Goal: Task Accomplishment & Management: Complete application form

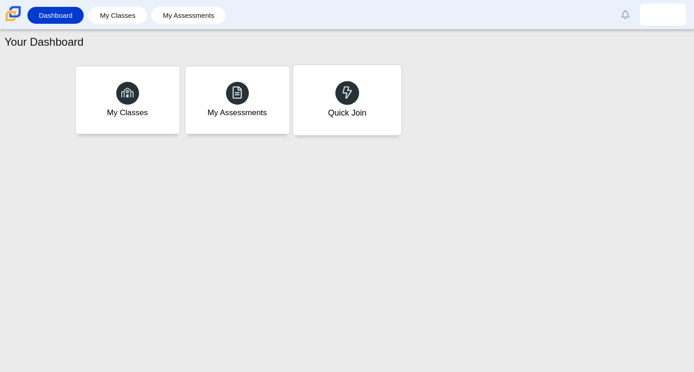
click at [345, 88] on icon at bounding box center [347, 92] width 13 height 13
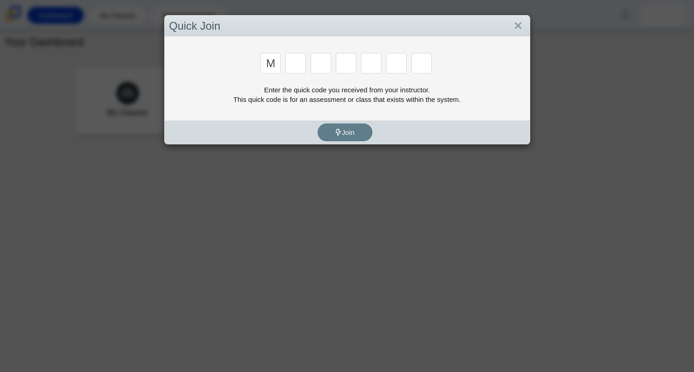
type input "m"
type input "7"
type input "e"
type input "3"
type input "e"
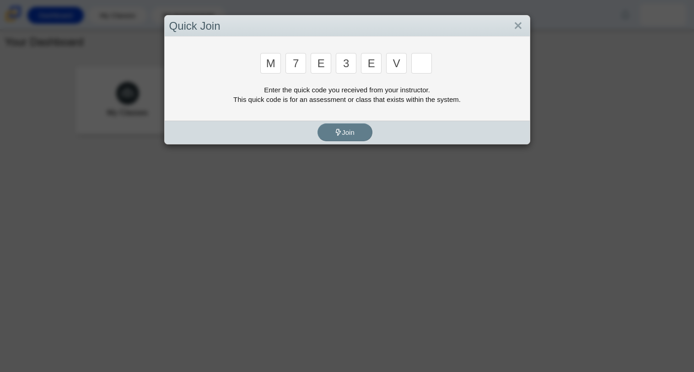
type input "v"
type input "w"
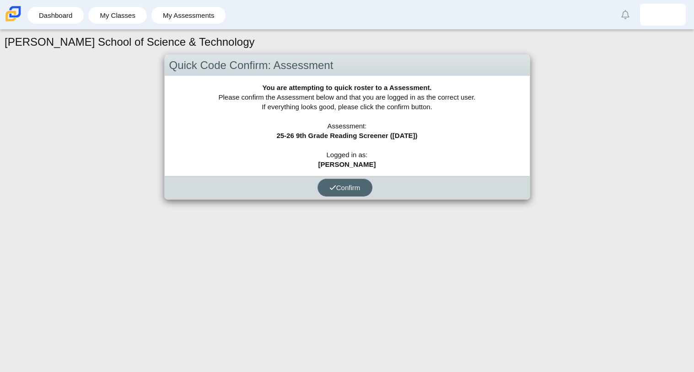
click at [348, 182] on button "Confirm" at bounding box center [345, 188] width 55 height 18
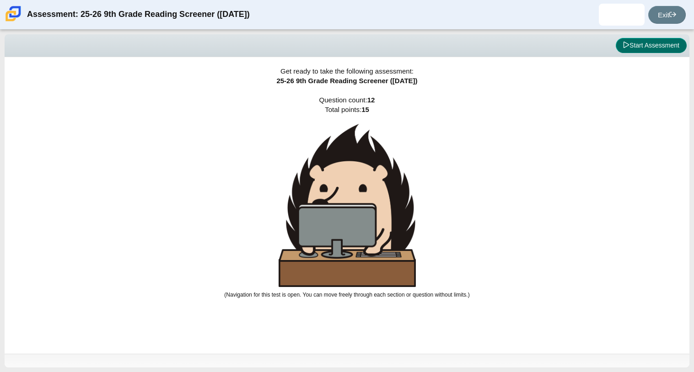
click at [642, 44] on button "Start Assessment" at bounding box center [651, 46] width 71 height 16
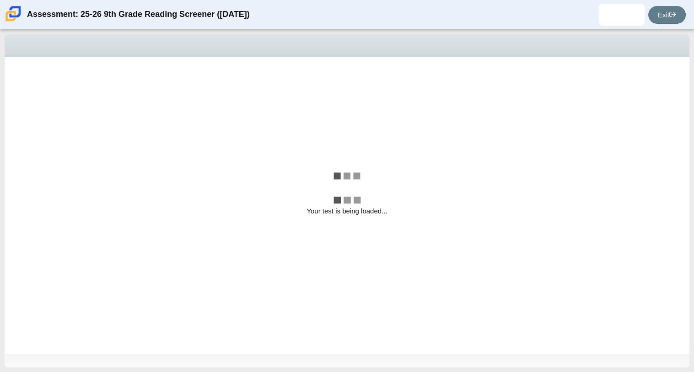
select select "ccc5b315-3c7c-471c-bf90-f22c8299c798"
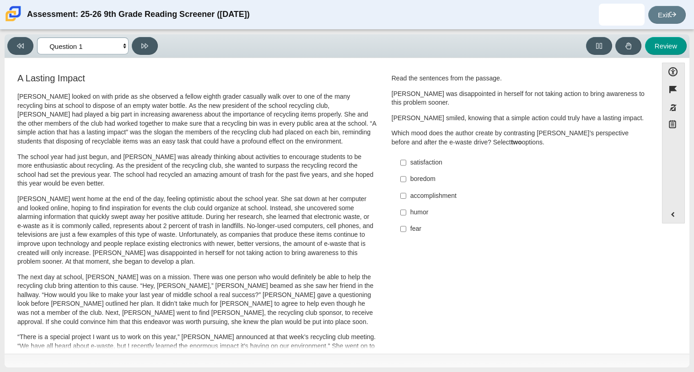
click at [118, 51] on select "Questions Question 1 Question 2 Question 3 Question 4 Question 5 Question 6 Que…" at bounding box center [83, 46] width 92 height 17
click at [423, 168] on label "satisfaction satisfaction" at bounding box center [519, 163] width 251 height 16
click at [406, 168] on input "satisfaction satisfaction" at bounding box center [403, 163] width 6 height 16
checkbox input "true"
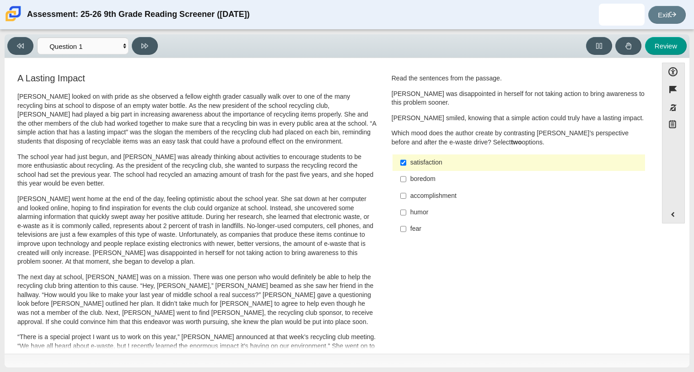
click at [420, 198] on div "accomplishment" at bounding box center [525, 196] width 231 height 9
click at [406, 198] on input "accomplishment accomplishment" at bounding box center [403, 196] width 6 height 16
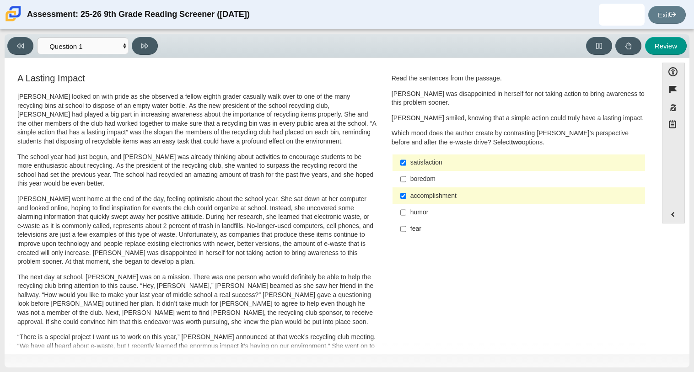
click at [415, 194] on div "accomplishment" at bounding box center [525, 196] width 231 height 9
click at [406, 194] on input "accomplishment accomplishment" at bounding box center [403, 196] width 6 height 16
checkbox input "false"
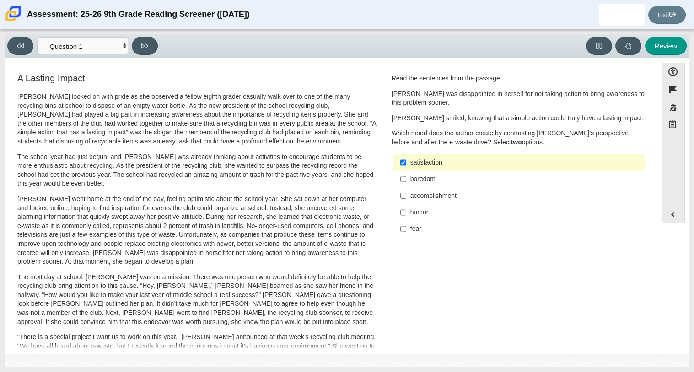
click at [418, 180] on div "boredom" at bounding box center [525, 179] width 231 height 9
click at [406, 180] on input "boredom boredom" at bounding box center [403, 179] width 6 height 16
checkbox input "true"
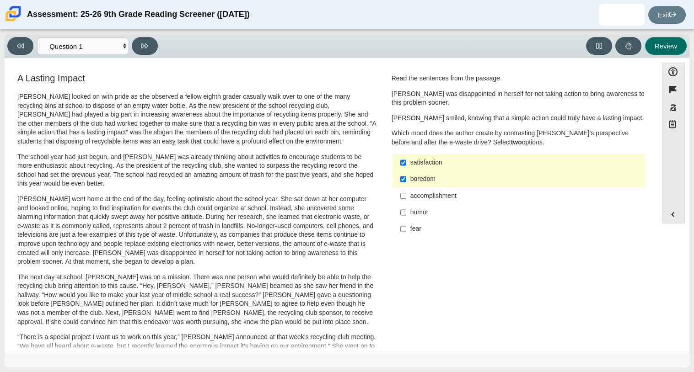
click at [663, 42] on button "Review" at bounding box center [666, 46] width 42 height 18
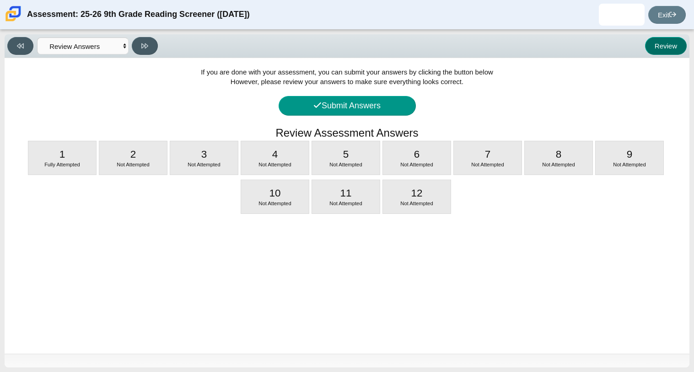
click at [663, 42] on button "Review" at bounding box center [666, 46] width 42 height 18
click at [64, 43] on select "Questions Question 1 Question 2 Question 3 Question 4 Question 5 Question 6 Que…" at bounding box center [83, 46] width 92 height 17
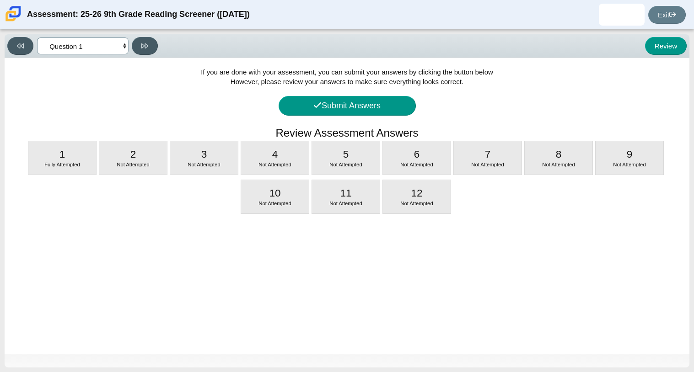
click at [37, 38] on select "Questions Question 1 Question 2 Question 3 Question 4 Question 5 Question 6 Que…" at bounding box center [83, 46] width 92 height 17
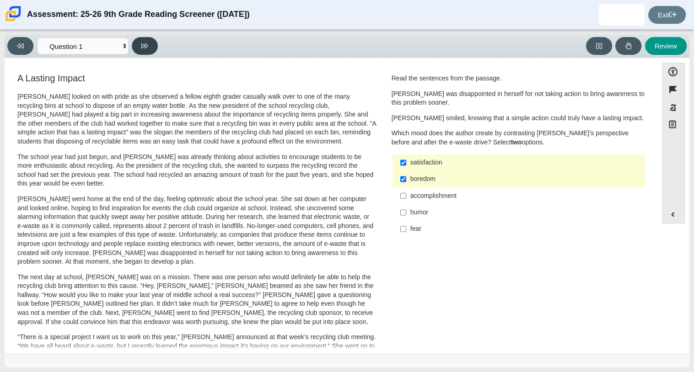
click at [150, 49] on button at bounding box center [145, 46] width 26 height 18
select select "0ff64528-ffd7-428d-b192-babfaadd44e8"
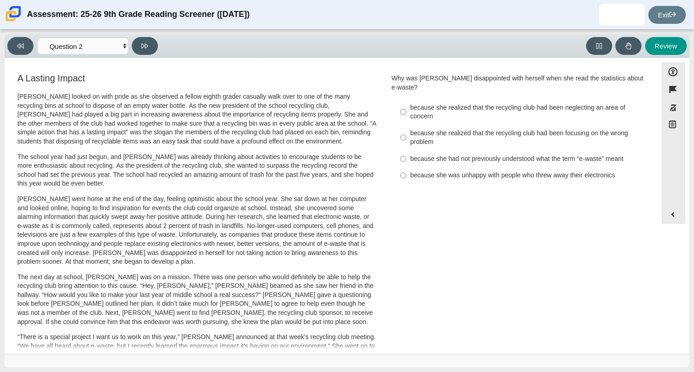
click at [419, 129] on div "because she realized that the recycling club had been focusing on the wrong pro…" at bounding box center [525, 138] width 231 height 18
click at [406, 127] on input "because she realized that the recycling club had been focusing on the wrong pro…" at bounding box center [403, 138] width 6 height 26
radio input "true"
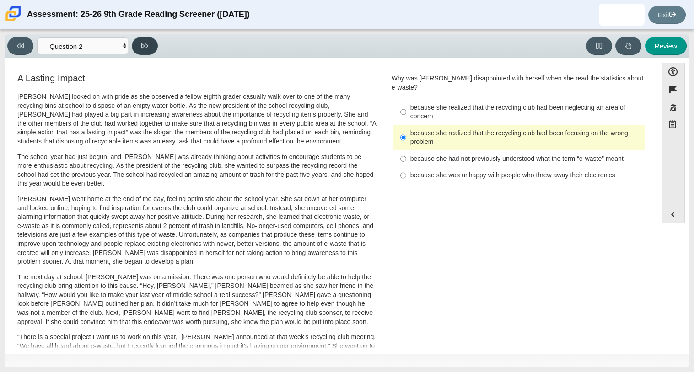
click at [145, 45] on icon at bounding box center [144, 45] width 7 height 5
select select "7ce3d843-6974-4858-901c-1ff39630e843"
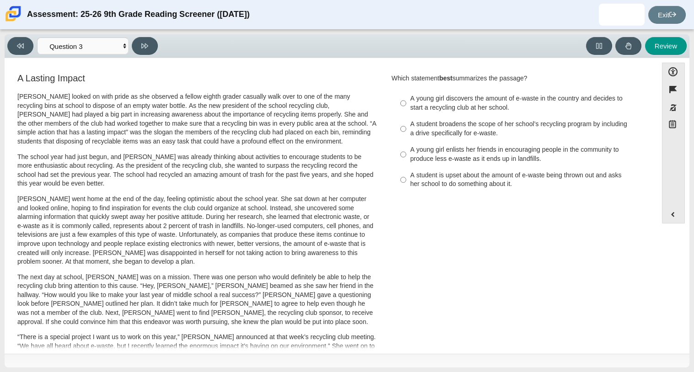
click at [475, 177] on div "A student is upset about the amount of e-waste being thrown out and asks her sc…" at bounding box center [525, 180] width 231 height 18
click at [406, 177] on input "A student is upset about the amount of e-waste being thrown out and asks her sc…" at bounding box center [403, 180] width 6 height 26
radio input "true"
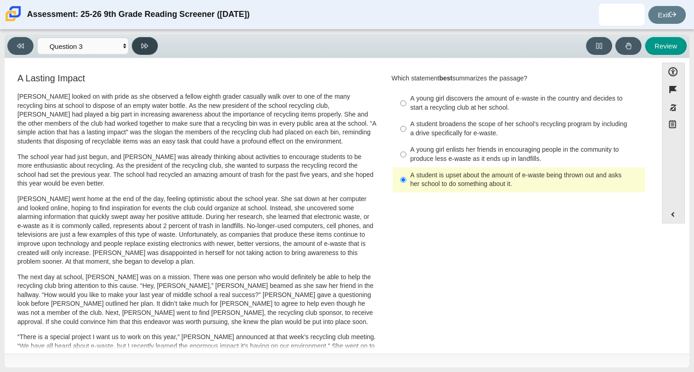
click at [140, 49] on button at bounding box center [145, 46] width 26 height 18
select select "ca9ea0f1-49c5-4bd1-83b0-472c18652b42"
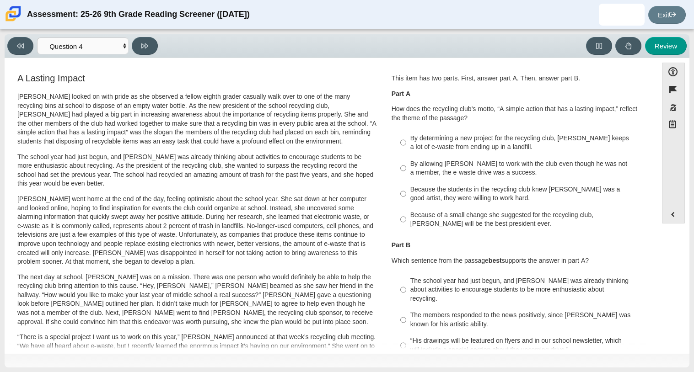
click at [461, 147] on div "By determining a new project for the recycling club, Scarlett keeps a lot of e-…" at bounding box center [525, 143] width 231 height 18
click at [406, 147] on input "By determining a new project for the recycling club, Scarlett keeps a lot of e-…" at bounding box center [403, 143] width 6 height 26
radio input "true"
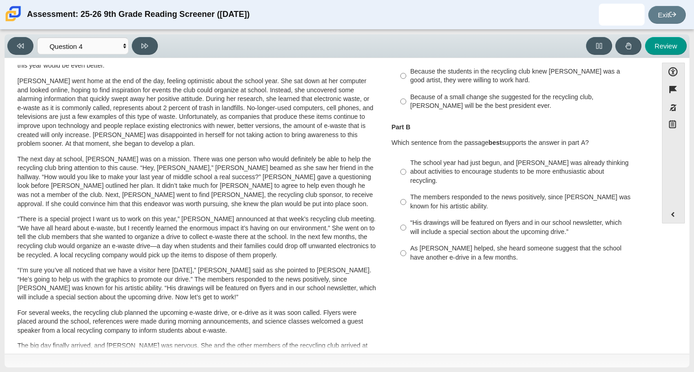
scroll to position [117, 0]
click at [464, 177] on div "The school year had just begun, and Scarlett was already thinking about activit…" at bounding box center [525, 173] width 231 height 27
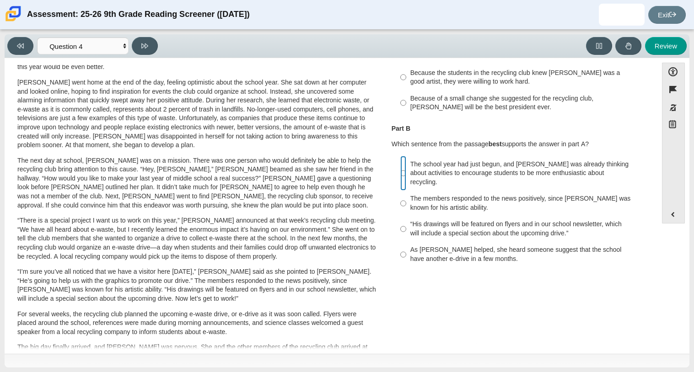
click at [406, 177] on input "The school year had just begun, and Scarlett was already thinking about activit…" at bounding box center [403, 173] width 6 height 35
radio input "true"
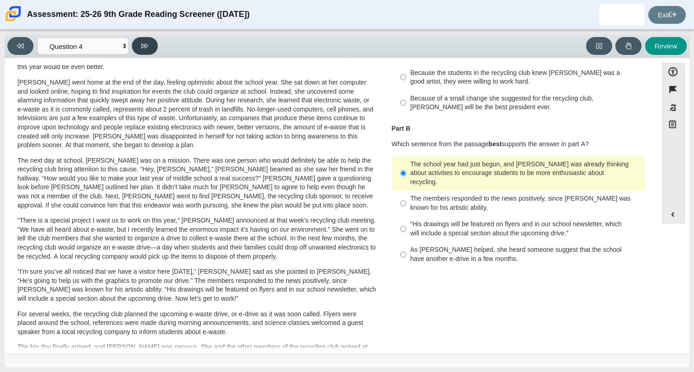
click at [145, 48] on icon at bounding box center [144, 46] width 7 height 7
select select "e41f1a79-e29f-4095-8030-a53364015bed"
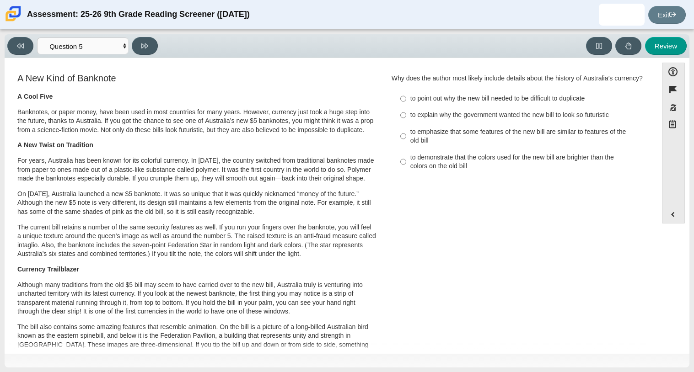
click at [496, 107] on label "to point out why the new bill needed to be difficult to duplicate to point out …" at bounding box center [519, 99] width 251 height 16
click at [406, 107] on input "to point out why the new bill needed to be difficult to duplicate to point out …" at bounding box center [403, 99] width 6 height 16
radio input "true"
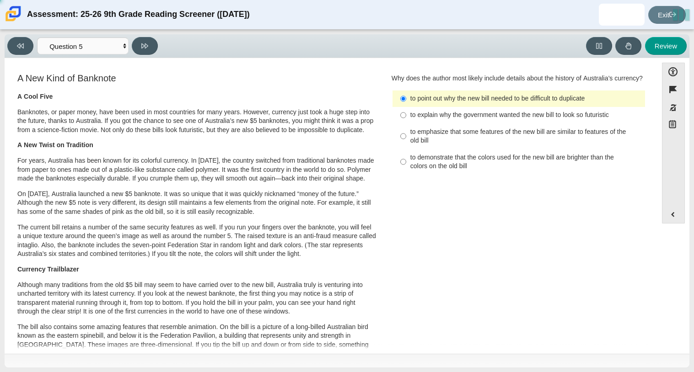
click at [486, 120] on div "to explain why the government wanted the new bill to look so futuristic" at bounding box center [525, 115] width 231 height 9
click at [406, 121] on input "to explain why the government wanted the new bill to look so futuristic to expl…" at bounding box center [403, 115] width 6 height 16
radio input "true"
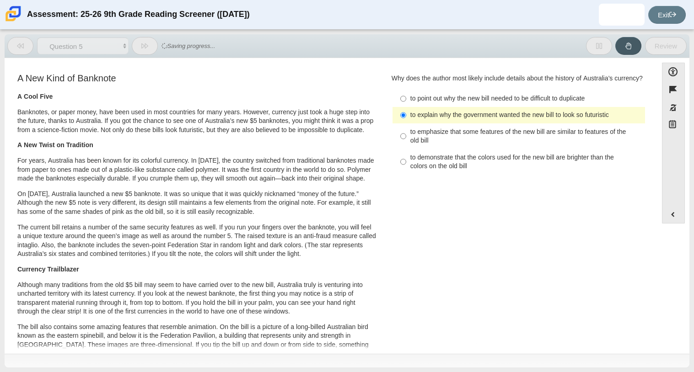
click at [486, 107] on label "to point out why the new bill needed to be difficult to duplicate to point out …" at bounding box center [519, 99] width 251 height 16
click at [406, 107] on input "to point out why the new bill needed to be difficult to duplicate to point out …" at bounding box center [403, 99] width 6 height 16
radio input "true"
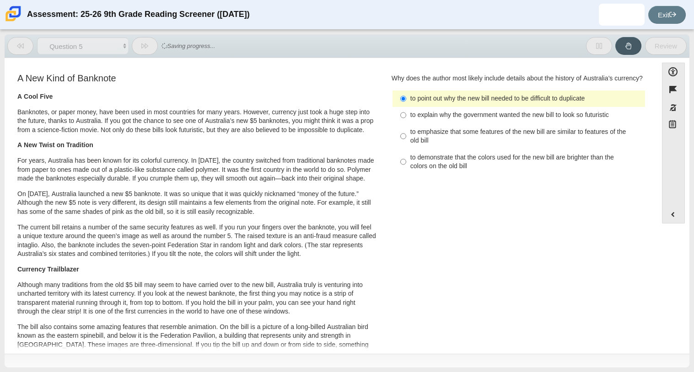
click at [482, 119] on label "to explain why the government wanted the new bill to look so futuristic to expl…" at bounding box center [519, 115] width 251 height 16
click at [406, 119] on input "to explain why the government wanted the new bill to look so futuristic to expl…" at bounding box center [403, 115] width 6 height 16
radio input "true"
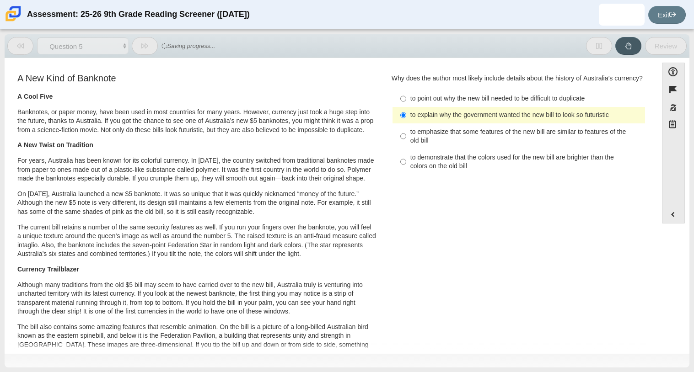
click at [480, 103] on div "to point out why the new bill needed to be difficult to duplicate" at bounding box center [525, 98] width 231 height 9
click at [406, 107] on input "to point out why the new bill needed to be difficult to duplicate to point out …" at bounding box center [403, 99] width 6 height 16
radio input "true"
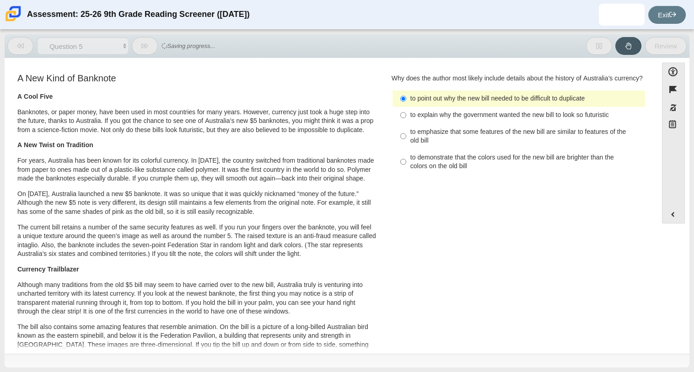
click at [474, 119] on label "to explain why the government wanted the new bill to look so futuristic to expl…" at bounding box center [519, 115] width 251 height 16
click at [406, 119] on input "to explain why the government wanted the new bill to look so futuristic to expl…" at bounding box center [403, 115] width 6 height 16
radio input "true"
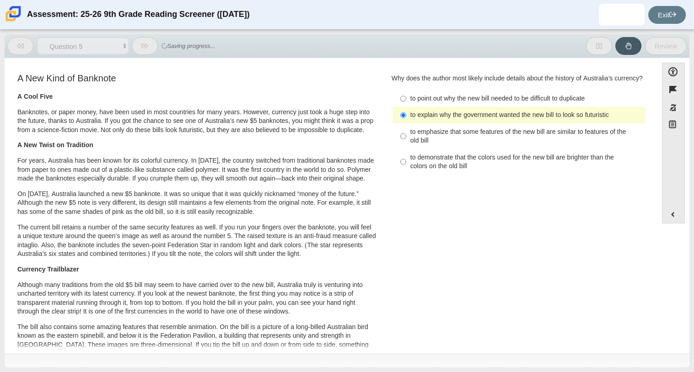
click at [472, 107] on label "to point out why the new bill needed to be difficult to duplicate to point out …" at bounding box center [519, 99] width 251 height 16
click at [406, 107] on input "to point out why the new bill needed to be difficult to duplicate to point out …" at bounding box center [403, 99] width 6 height 16
radio input "true"
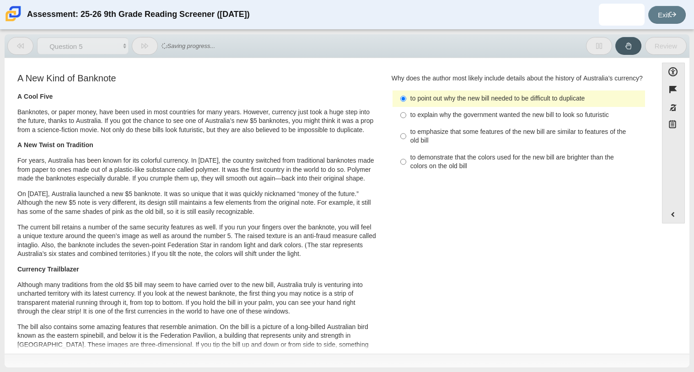
click at [468, 120] on div "to explain why the government wanted the new bill to look so futuristic" at bounding box center [525, 115] width 231 height 9
click at [406, 121] on input "to explain why the government wanted the new bill to look so futuristic to expl…" at bounding box center [403, 115] width 6 height 16
radio input "true"
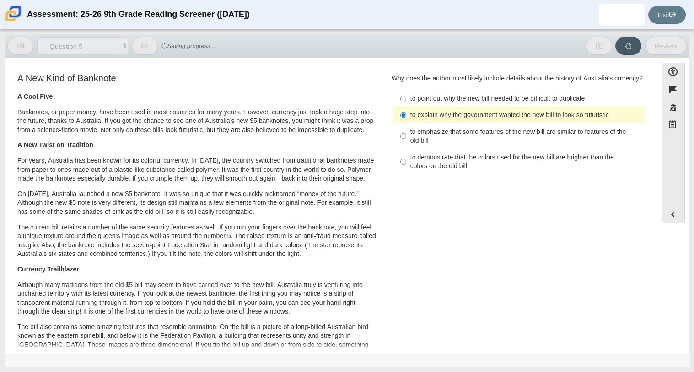
click at [467, 103] on div "to point out why the new bill needed to be difficult to duplicate" at bounding box center [525, 98] width 231 height 9
click at [406, 107] on input "to point out why the new bill needed to be difficult to duplicate to point out …" at bounding box center [403, 99] width 6 height 16
radio input "true"
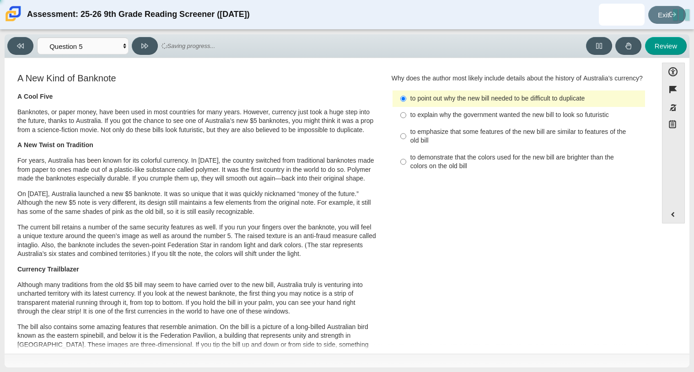
click at [464, 120] on div "to explain why the government wanted the new bill to look so futuristic" at bounding box center [525, 115] width 231 height 9
click at [406, 124] on input "to explain why the government wanted the new bill to look so futuristic to expl…" at bounding box center [403, 115] width 6 height 16
radio input "true"
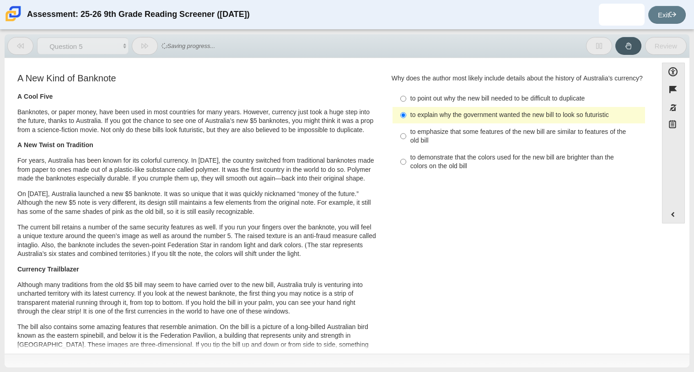
click at [462, 103] on div "to point out why the new bill needed to be difficult to duplicate" at bounding box center [525, 98] width 231 height 9
click at [406, 105] on input "to point out why the new bill needed to be difficult to duplicate to point out …" at bounding box center [403, 99] width 6 height 16
radio input "true"
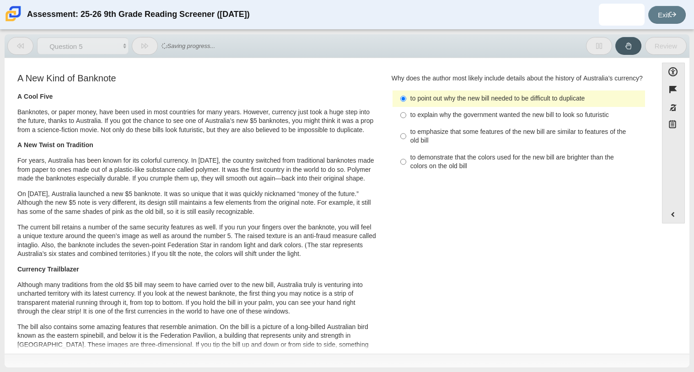
click at [458, 119] on label "to explain why the government wanted the new bill to look so futuristic to expl…" at bounding box center [519, 115] width 251 height 16
click at [406, 119] on input "to explain why the government wanted the new bill to look so futuristic to expl…" at bounding box center [403, 115] width 6 height 16
radio input "true"
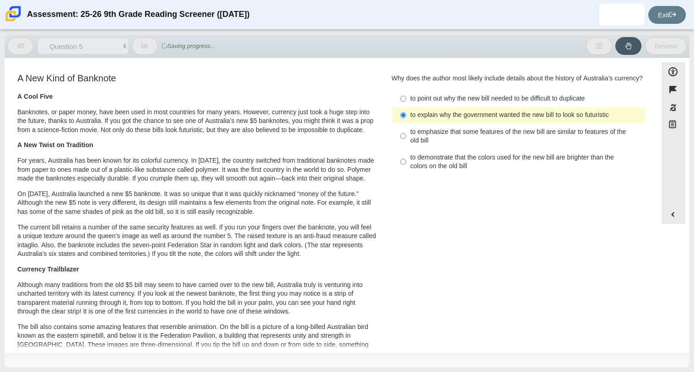
click at [458, 103] on div "to point out why the new bill needed to be difficult to duplicate" at bounding box center [525, 98] width 231 height 9
click at [406, 106] on input "to point out why the new bill needed to be difficult to duplicate to point out …" at bounding box center [403, 99] width 6 height 16
radio input "true"
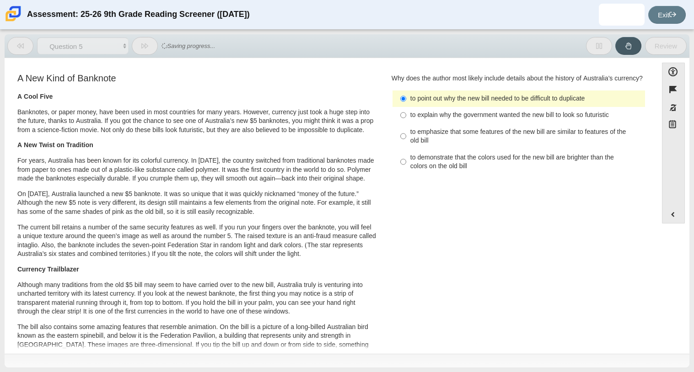
click at [458, 103] on div "to point out why the new bill needed to be difficult to duplicate" at bounding box center [525, 98] width 231 height 9
click at [406, 107] on input "to point out why the new bill needed to be difficult to duplicate to point out …" at bounding box center [403, 99] width 6 height 16
click at [458, 103] on div "to point out why the new bill needed to be difficult to duplicate" at bounding box center [525, 98] width 231 height 9
click at [406, 107] on input "to point out why the new bill needed to be difficult to duplicate to point out …" at bounding box center [403, 99] width 6 height 16
click at [449, 119] on label "to explain why the government wanted the new bill to look so futuristic to expl…" at bounding box center [519, 115] width 251 height 16
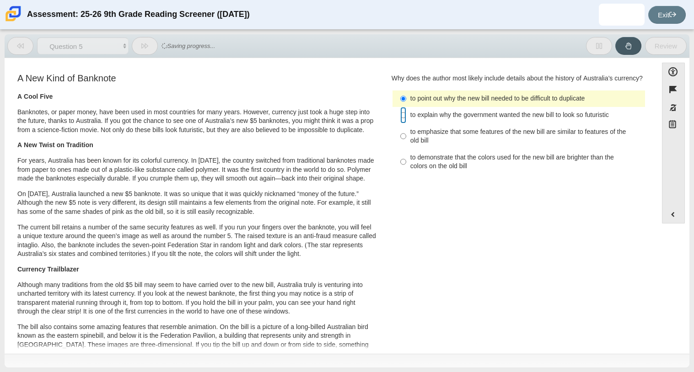
click at [406, 119] on input "to explain why the government wanted the new bill to look so futuristic to expl…" at bounding box center [403, 115] width 6 height 16
radio input "true"
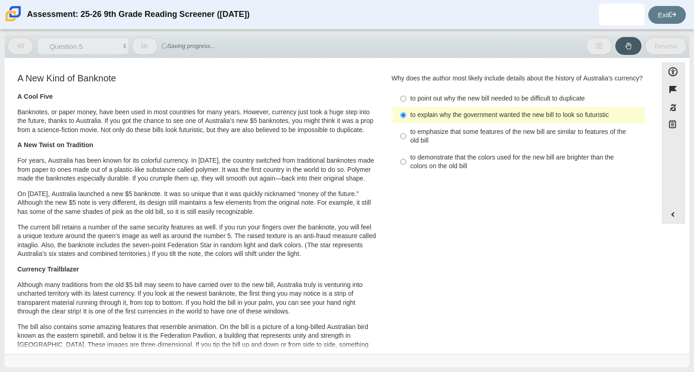
click at [448, 103] on div "to point out why the new bill needed to be difficult to duplicate" at bounding box center [525, 98] width 231 height 9
click at [406, 107] on input "to point out why the new bill needed to be difficult to duplicate to point out …" at bounding box center [403, 99] width 6 height 16
radio input "true"
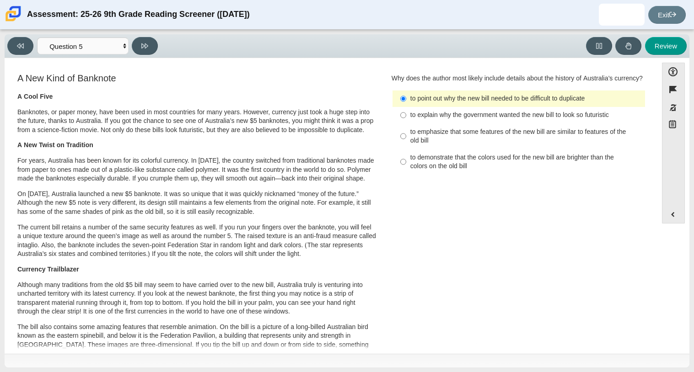
click at [443, 120] on div "to explain why the government wanted the new bill to look so futuristic" at bounding box center [525, 115] width 231 height 9
click at [406, 124] on input "to explain why the government wanted the new bill to look so futuristic to expl…" at bounding box center [403, 115] width 6 height 16
radio input "true"
click at [443, 120] on div "to explain why the government wanted the new bill to look so futuristic" at bounding box center [525, 115] width 231 height 9
click at [406, 124] on input "to explain why the government wanted the new bill to look so futuristic to expl…" at bounding box center [403, 115] width 6 height 16
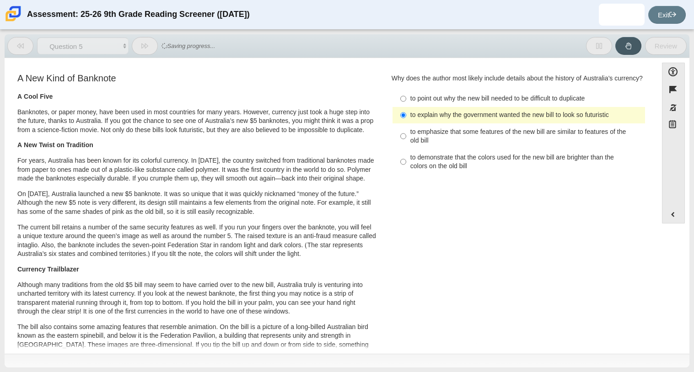
click at [445, 107] on label "to point out why the new bill needed to be difficult to duplicate to point out …" at bounding box center [519, 99] width 251 height 16
click at [406, 107] on input "to point out why the new bill needed to be difficult to duplicate to point out …" at bounding box center [403, 99] width 6 height 16
radio input "true"
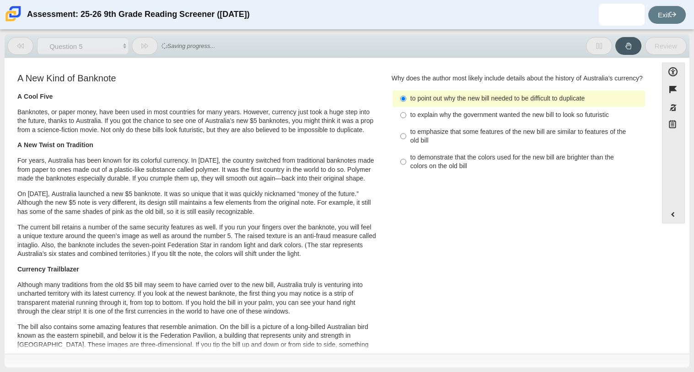
click at [442, 118] on label "to explain why the government wanted the new bill to look so futuristic to expl…" at bounding box center [519, 115] width 251 height 16
click at [406, 118] on input "to explain why the government wanted the new bill to look so futuristic to expl…" at bounding box center [403, 115] width 6 height 16
radio input "true"
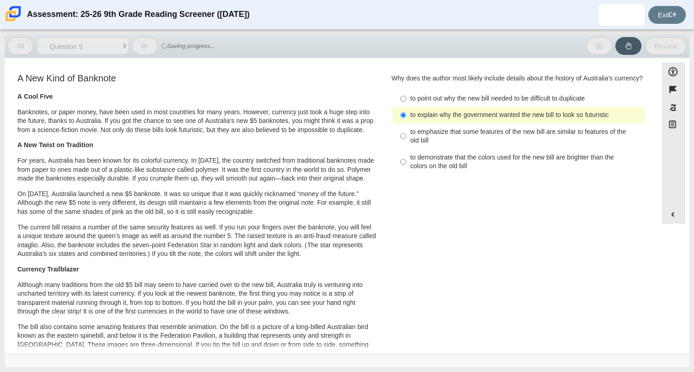
click at [443, 103] on div "to point out why the new bill needed to be difficult to duplicate" at bounding box center [525, 98] width 231 height 9
click at [406, 107] on input "to point out why the new bill needed to be difficult to duplicate to point out …" at bounding box center [403, 99] width 6 height 16
radio input "true"
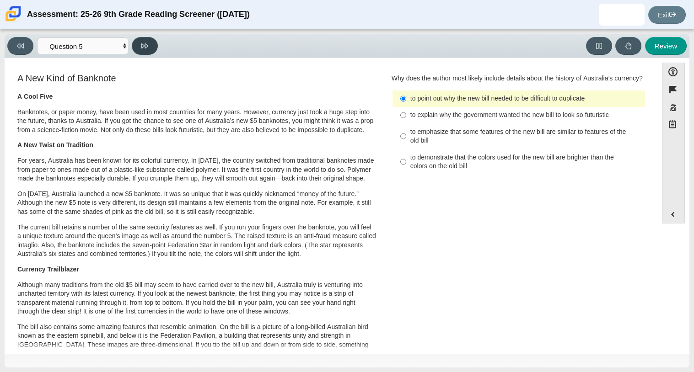
click at [155, 46] on button at bounding box center [145, 46] width 26 height 18
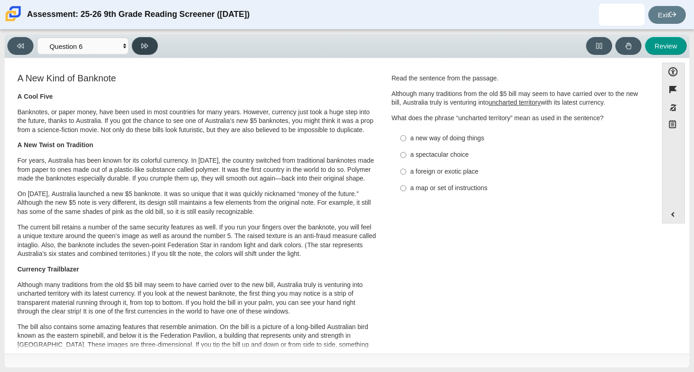
click at [155, 46] on button at bounding box center [145, 46] width 26 height 18
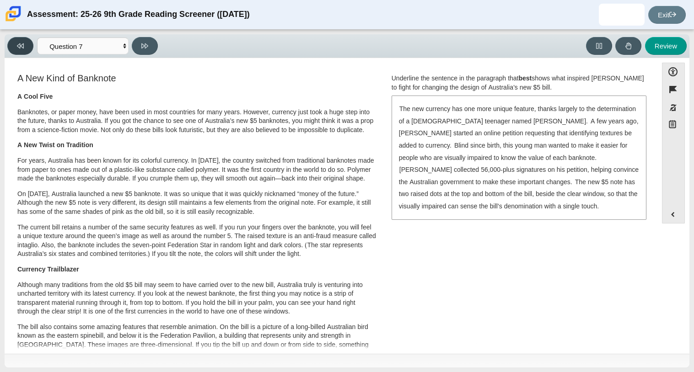
click at [30, 51] on button at bounding box center [20, 46] width 26 height 18
select select "69146e31-7b3d-4a3e-9ce6-f30c24342ae0"
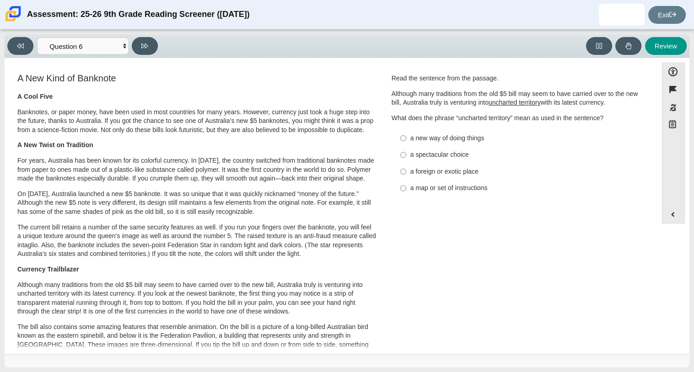
click at [455, 140] on div "a new way of doing things" at bounding box center [525, 138] width 231 height 9
click at [406, 140] on input "a new way of doing things a new way of doing things" at bounding box center [403, 138] width 6 height 16
radio input "true"
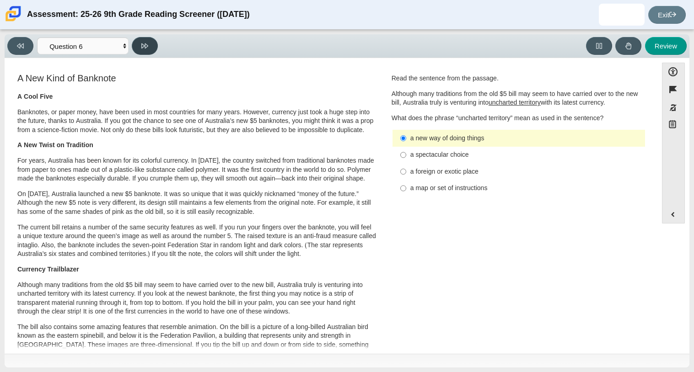
click at [150, 52] on button at bounding box center [145, 46] width 26 height 18
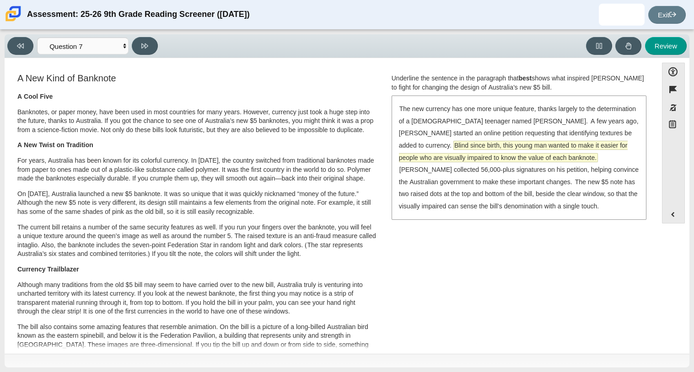
click at [458, 146] on span "Blind since birth, this young man wanted to make it easier for people who are v…" at bounding box center [513, 151] width 229 height 21
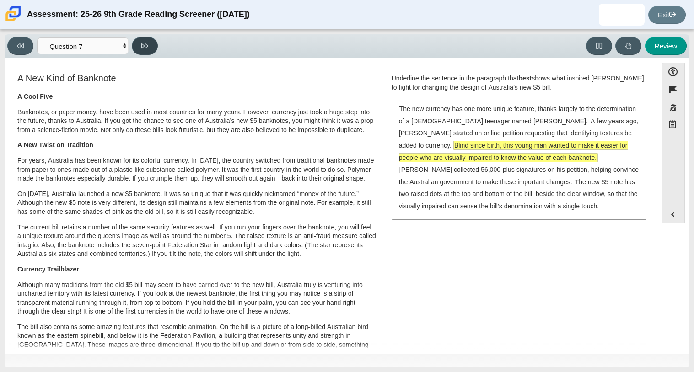
click at [136, 39] on button at bounding box center [145, 46] width 26 height 18
select select "ea8338c2-a6a3-418e-a305-2b963b54a290"
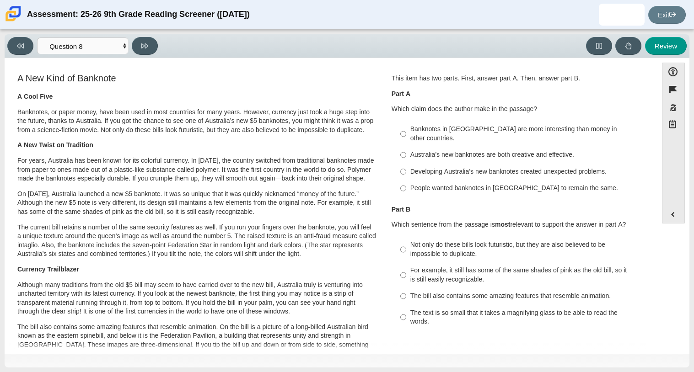
click at [445, 130] on div "Banknotes in Australia are more interesting than money in other countries." at bounding box center [525, 134] width 231 height 18
click at [406, 130] on input "Banknotes in Australia are more interesting than money in other countries. Bank…" at bounding box center [403, 134] width 6 height 26
radio input "true"
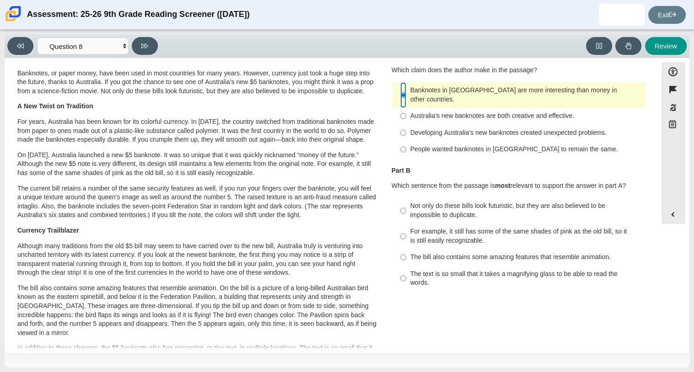
scroll to position [38, 0]
click at [448, 238] on label "For example, it still has some of the same shades of pink as the old bill, so i…" at bounding box center [519, 237] width 251 height 26
click at [406, 238] on input "For example, it still has some of the same shades of pink as the old bill, so i…" at bounding box center [403, 237] width 6 height 26
radio input "true"
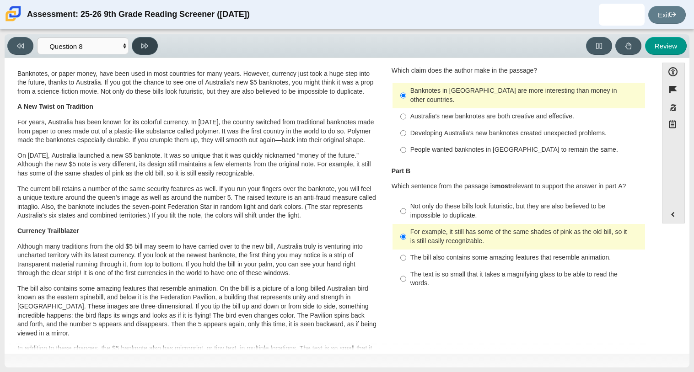
click at [149, 49] on button at bounding box center [145, 46] width 26 height 18
select select "89f058d6-b15c-4ef5-a4b3-fdaffb8868b6"
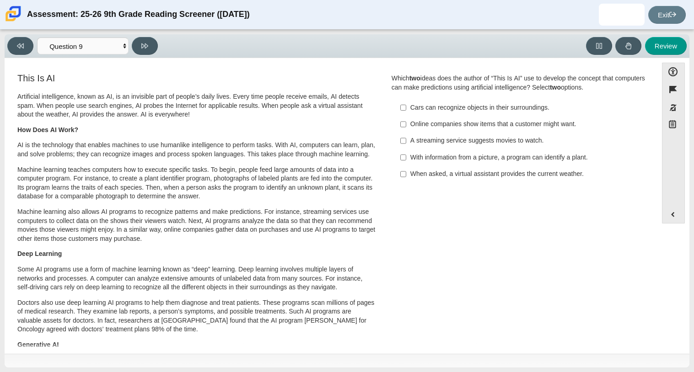
click at [477, 111] on div "Cars can recognize objects in their surroundings." at bounding box center [525, 107] width 231 height 9
click at [406, 111] on input "Cars can recognize objects in their surroundings. Cars can recognize objects in…" at bounding box center [403, 107] width 6 height 16
checkbox input "true"
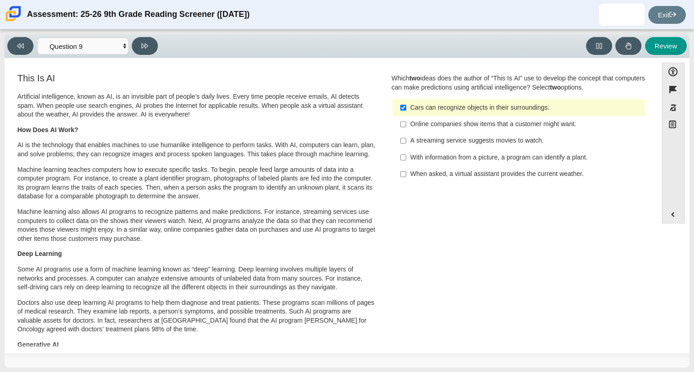
click at [471, 127] on div "Online companies show items that a customer might want." at bounding box center [525, 124] width 231 height 9
click at [406, 127] on input "Online companies show items that a customer might want. Online companies show i…" at bounding box center [403, 124] width 6 height 16
checkbox input "true"
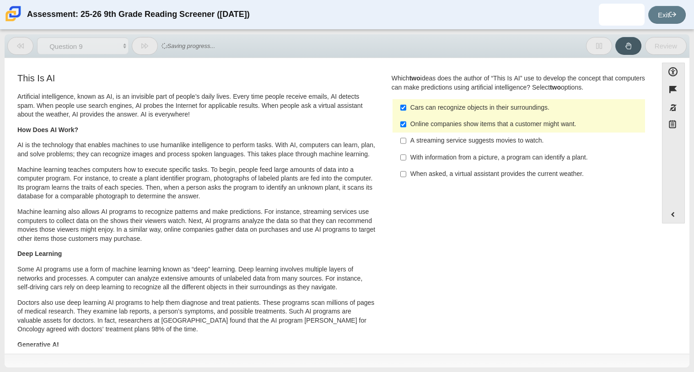
click at [474, 114] on label "Cars can recognize objects in their surroundings. Cars can recognize objects in…" at bounding box center [519, 107] width 251 height 16
click at [406, 114] on input "Cars can recognize objects in their surroundings. Cars can recognize objects in…" at bounding box center [403, 107] width 6 height 16
checkbox input "false"
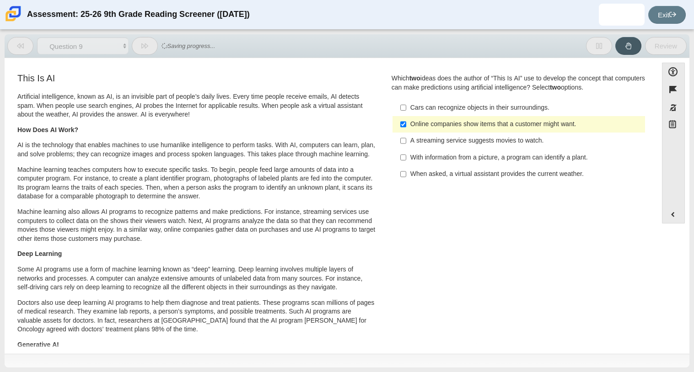
click at [456, 138] on div "A streaming service suggests movies to watch." at bounding box center [525, 140] width 231 height 9
click at [406, 138] on input "A streaming service suggests movies to watch. A streaming service suggests movi…" at bounding box center [403, 141] width 6 height 16
checkbox input "true"
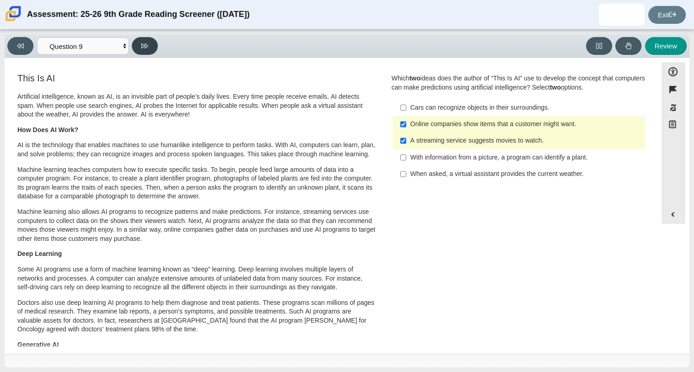
click at [140, 44] on button at bounding box center [145, 46] width 26 height 18
select select "cdf3c14e-a918-44d1-9b63-3db0fa81641e"
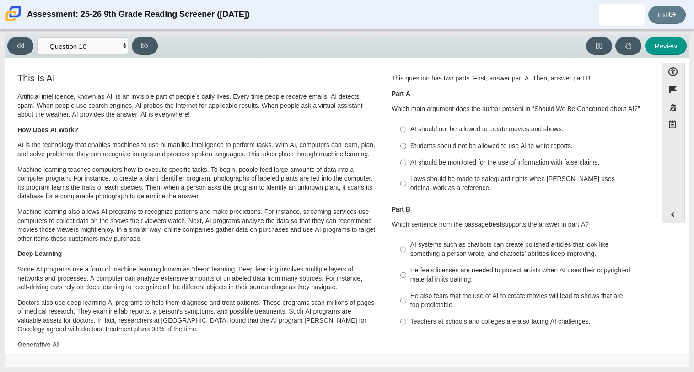
click at [433, 158] on div "AI should be monitored for the use of information with false claims." at bounding box center [525, 162] width 231 height 9
click at [406, 158] on input "AI should be monitored for the use of information with false claims. AI should …" at bounding box center [403, 163] width 6 height 16
radio input "true"
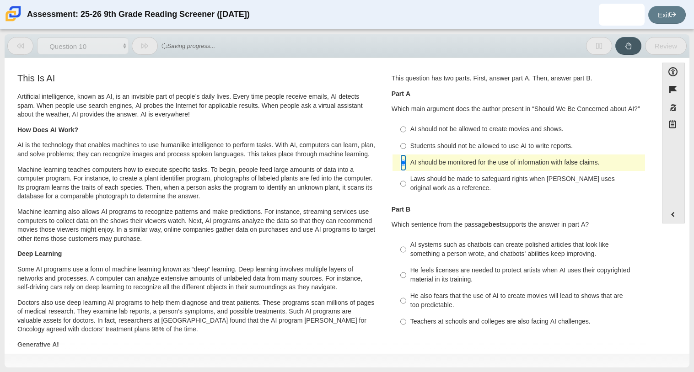
scroll to position [75, 0]
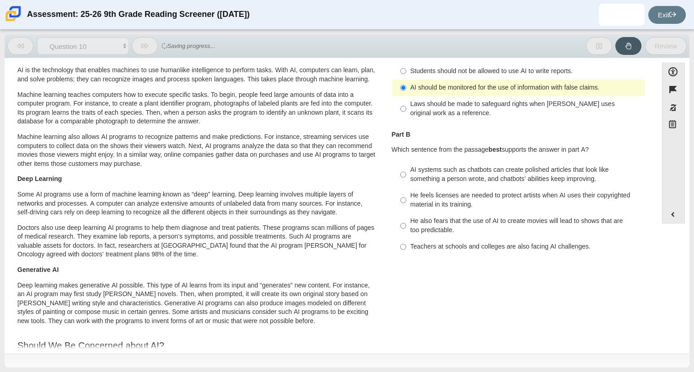
click at [426, 185] on label "AI systems such as chatbots can create polished articles that look like somethi…" at bounding box center [519, 175] width 251 height 26
click at [406, 185] on input "AI systems such as chatbots can create polished articles that look like somethi…" at bounding box center [403, 175] width 6 height 26
radio input "true"
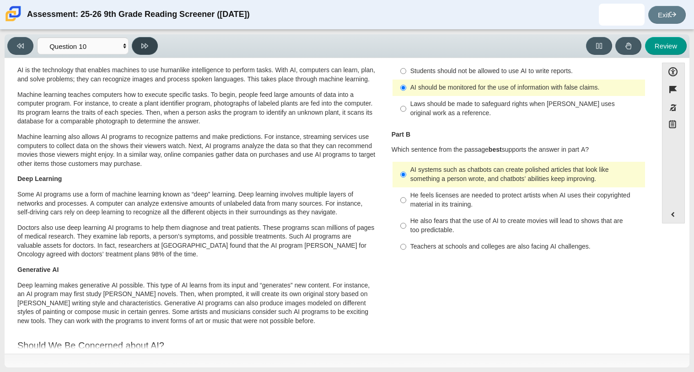
click at [155, 49] on button at bounding box center [145, 46] width 26 height 18
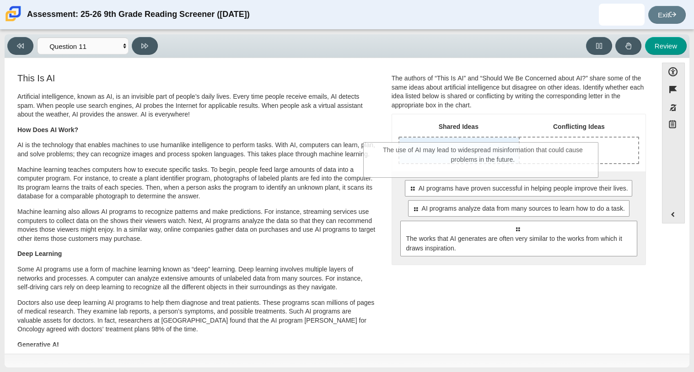
drag, startPoint x: 470, startPoint y: 233, endPoint x: 437, endPoint y: 154, distance: 85.7
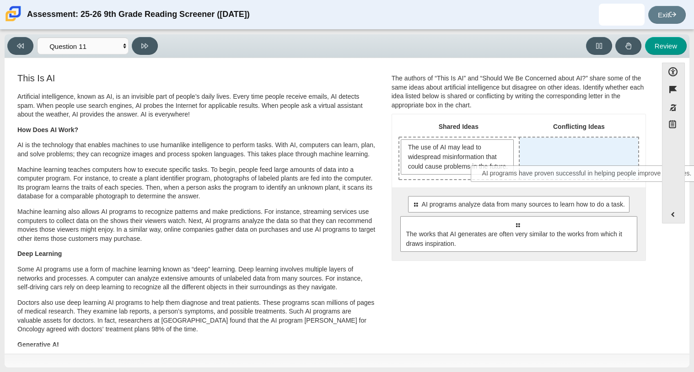
drag, startPoint x: 466, startPoint y: 215, endPoint x: 537, endPoint y: 175, distance: 80.9
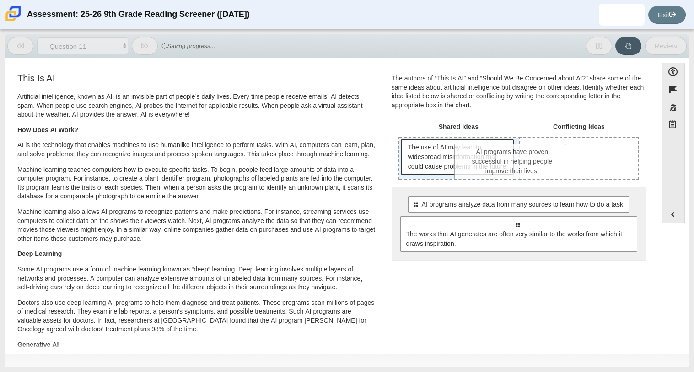
drag, startPoint x: 542, startPoint y: 162, endPoint x: 469, endPoint y: 167, distance: 73.8
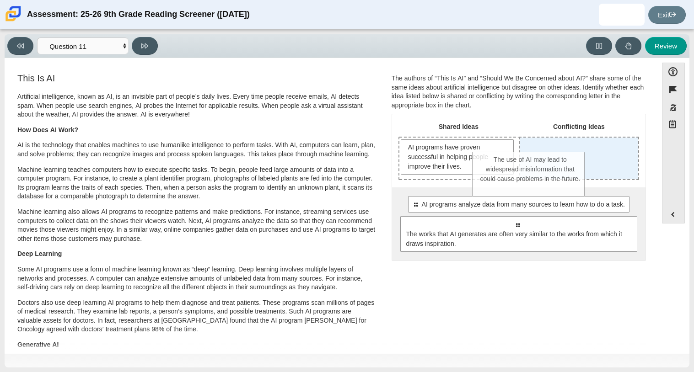
drag, startPoint x: 453, startPoint y: 163, endPoint x: 529, endPoint y: 178, distance: 78.3
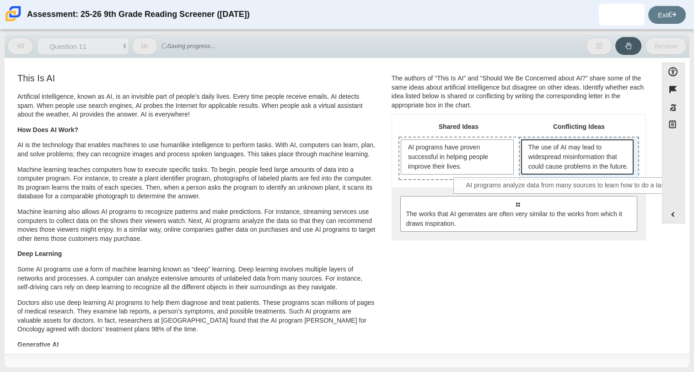
drag, startPoint x: 485, startPoint y: 210, endPoint x: 536, endPoint y: 182, distance: 58.4
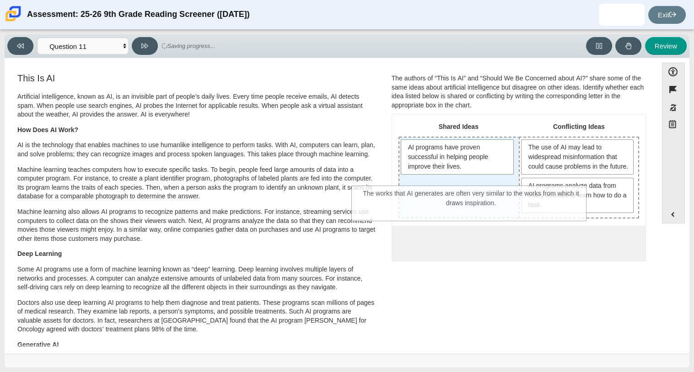
drag, startPoint x: 496, startPoint y: 251, endPoint x: 449, endPoint y: 194, distance: 73.5
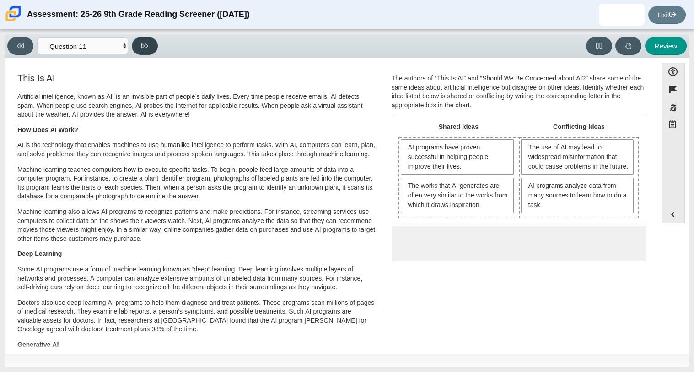
click at [146, 45] on icon at bounding box center [144, 45] width 7 height 5
select select "c3effed4-44ce-4a19-bd96-1787f34e9b4c"
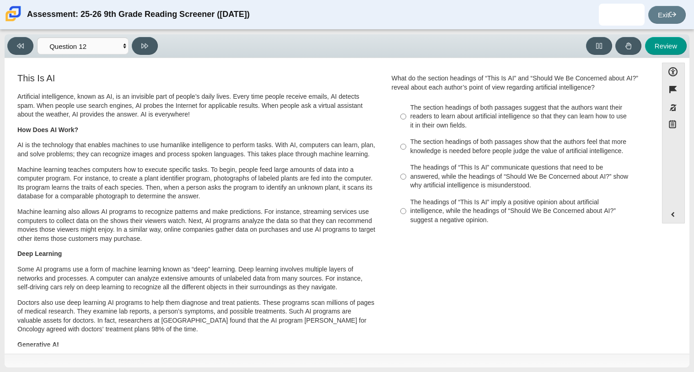
click at [479, 165] on div "The headings of “This Is AI” communicate questions that need to be answered, wh…" at bounding box center [525, 176] width 231 height 27
click at [406, 165] on input "The headings of “This Is AI” communicate questions that need to be answered, wh…" at bounding box center [403, 177] width 6 height 35
radio input "true"
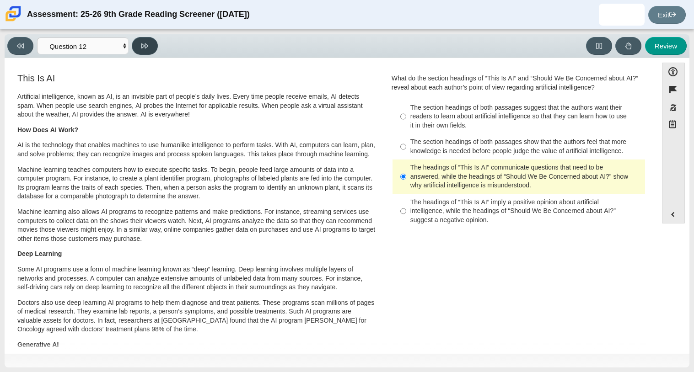
click at [136, 43] on button at bounding box center [145, 46] width 26 height 18
select select "review"
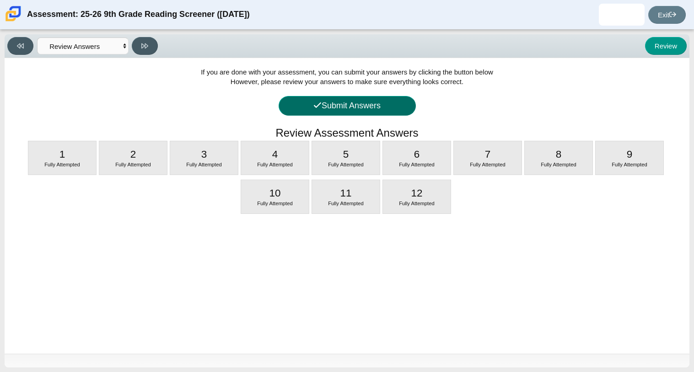
click at [323, 109] on button "Submit Answers" at bounding box center [347, 106] width 137 height 20
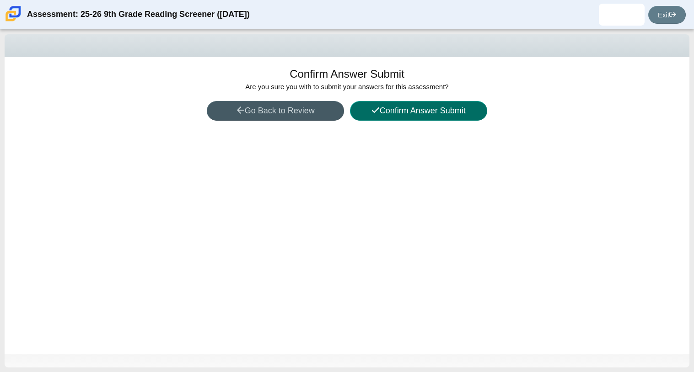
click at [402, 117] on button "Confirm Answer Submit" at bounding box center [418, 111] width 137 height 20
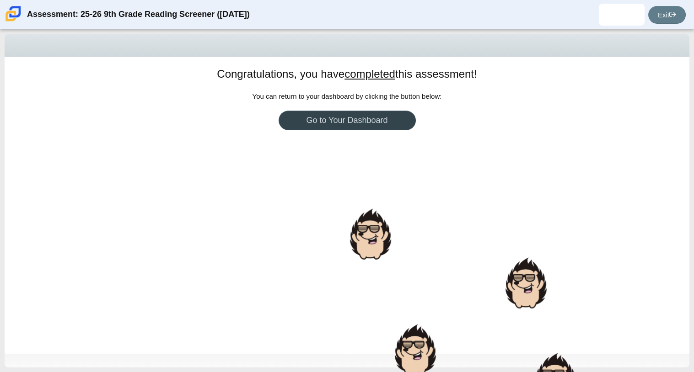
click at [401, 122] on link "Go to Your Dashboard" at bounding box center [347, 121] width 137 height 20
